Goal: Entertainment & Leisure: Consume media (video, audio)

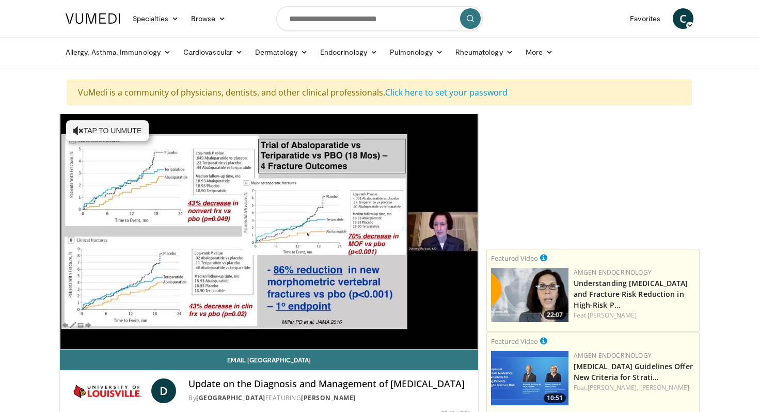
click at [176, 325] on video-js "**********" at bounding box center [269, 231] width 418 height 235
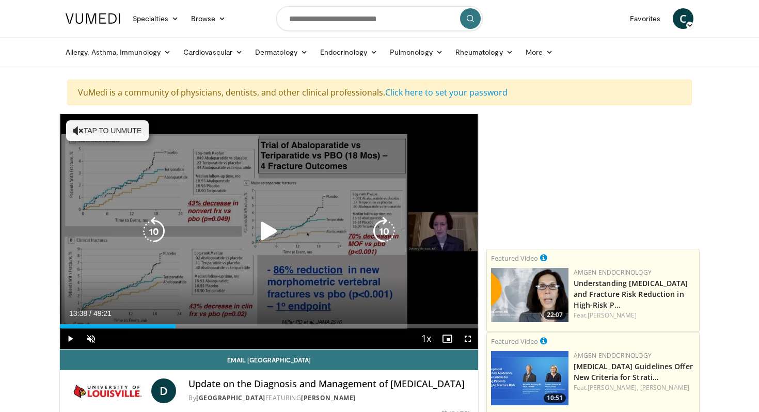
click at [0, 0] on div "Progress Bar" at bounding box center [0, 0] width 0 height 0
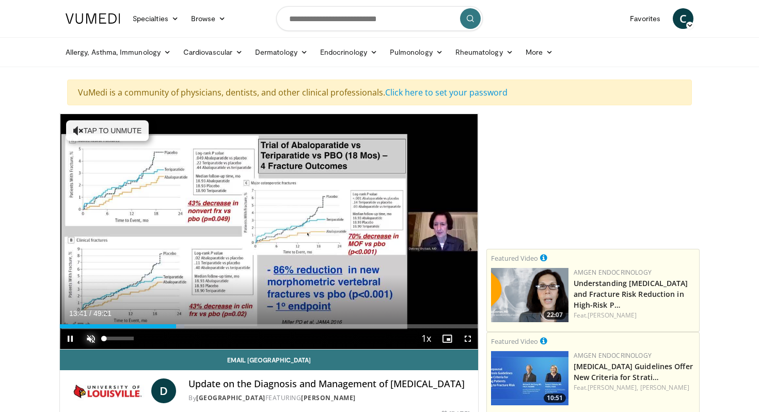
click at [88, 340] on span "Video Player" at bounding box center [91, 338] width 21 height 21
click at [464, 341] on span "Video Player" at bounding box center [467, 338] width 21 height 21
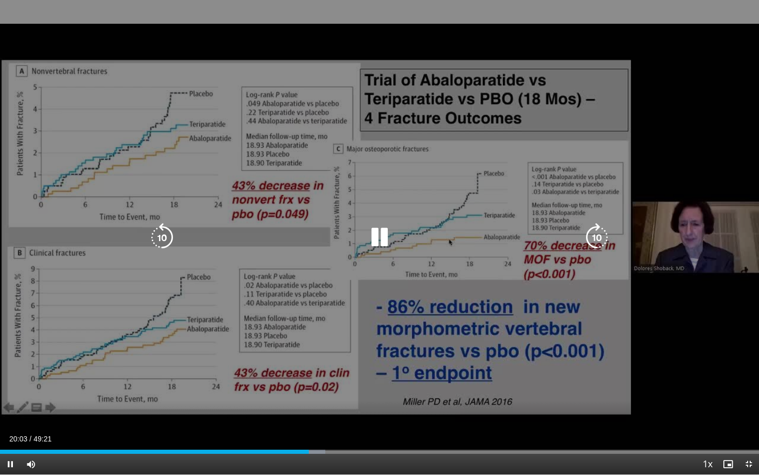
click at [161, 240] on icon "Video Player" at bounding box center [162, 237] width 29 height 29
click at [164, 242] on icon "Video Player" at bounding box center [162, 237] width 29 height 29
click at [65, 121] on div "10 seconds Tap to unmute" at bounding box center [379, 237] width 759 height 474
click at [382, 242] on icon "Video Player" at bounding box center [379, 237] width 29 height 29
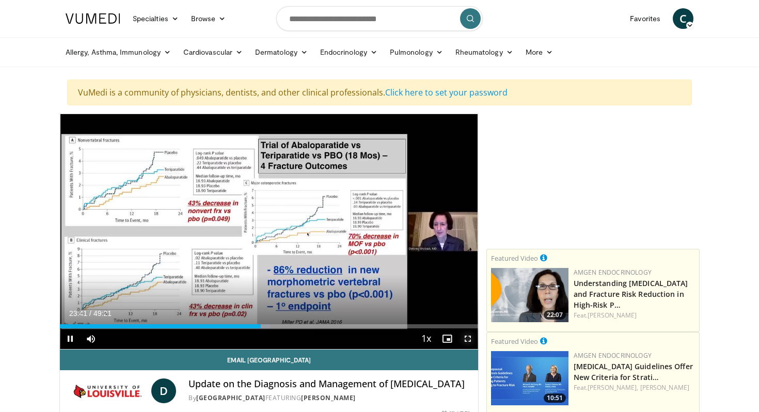
click at [469, 337] on span "Video Player" at bounding box center [467, 338] width 21 height 21
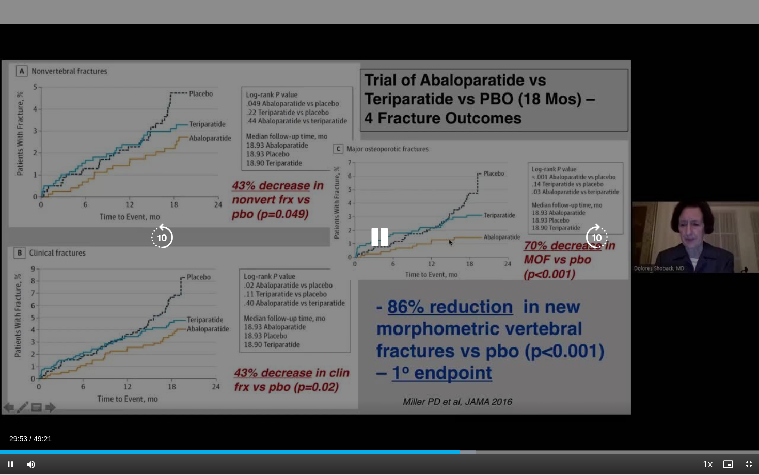
click at [594, 233] on icon "Video Player" at bounding box center [596, 237] width 29 height 29
click at [154, 236] on icon "Video Player" at bounding box center [162, 237] width 29 height 29
click at [153, 233] on icon "Video Player" at bounding box center [162, 237] width 29 height 29
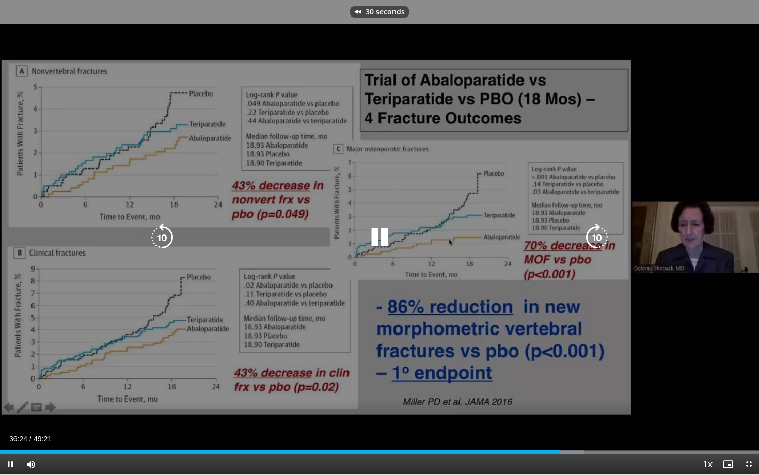
click at [153, 233] on icon "Video Player" at bounding box center [162, 237] width 29 height 29
click at [379, 240] on icon "Video Player" at bounding box center [379, 237] width 29 height 29
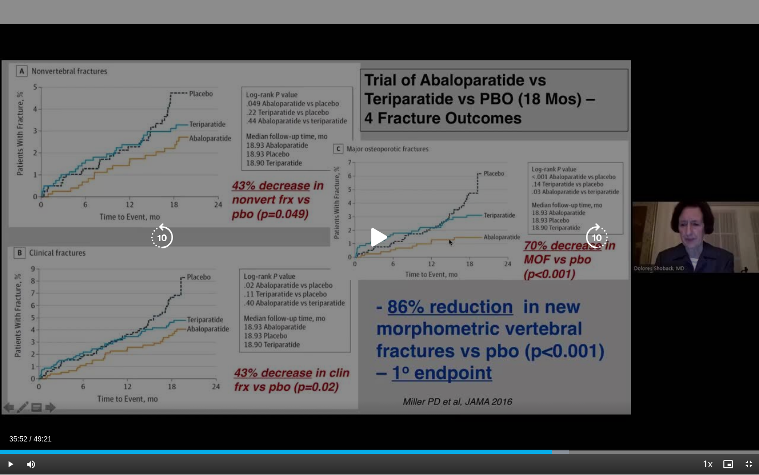
click at [382, 237] on icon "Video Player" at bounding box center [379, 237] width 29 height 29
click at [381, 237] on icon "Video Player" at bounding box center [379, 237] width 29 height 29
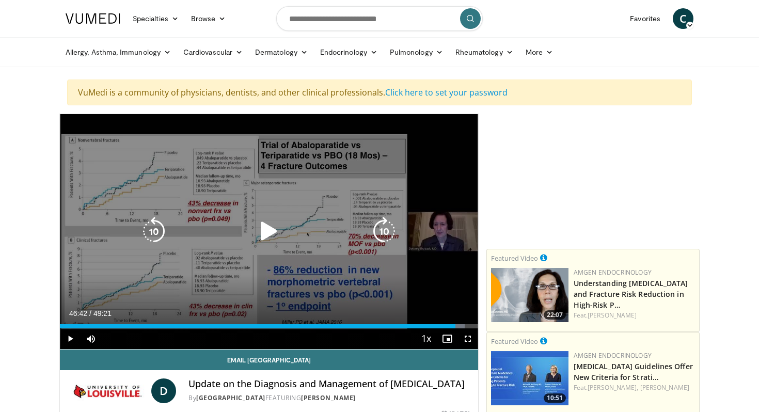
click at [210, 303] on div "70 seconds Tap to unmute" at bounding box center [269, 231] width 418 height 235
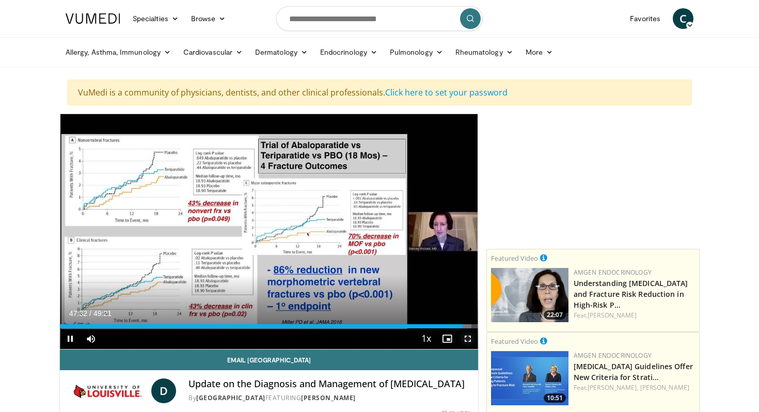
click at [467, 335] on span "Video Player" at bounding box center [467, 338] width 21 height 21
